Goal: Submit feedback/report problem

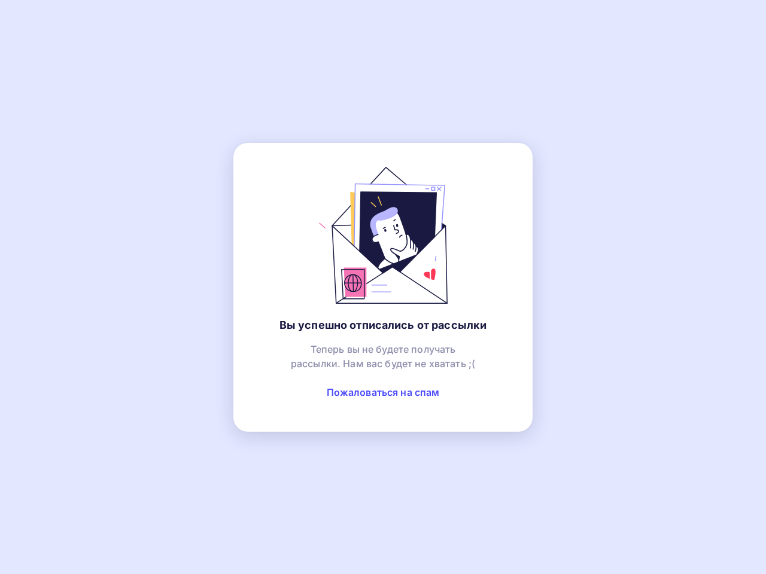
click at [383, 392] on link "Пожаловаться на спам" at bounding box center [383, 392] width 113 height 12
